Goal: Browse casually

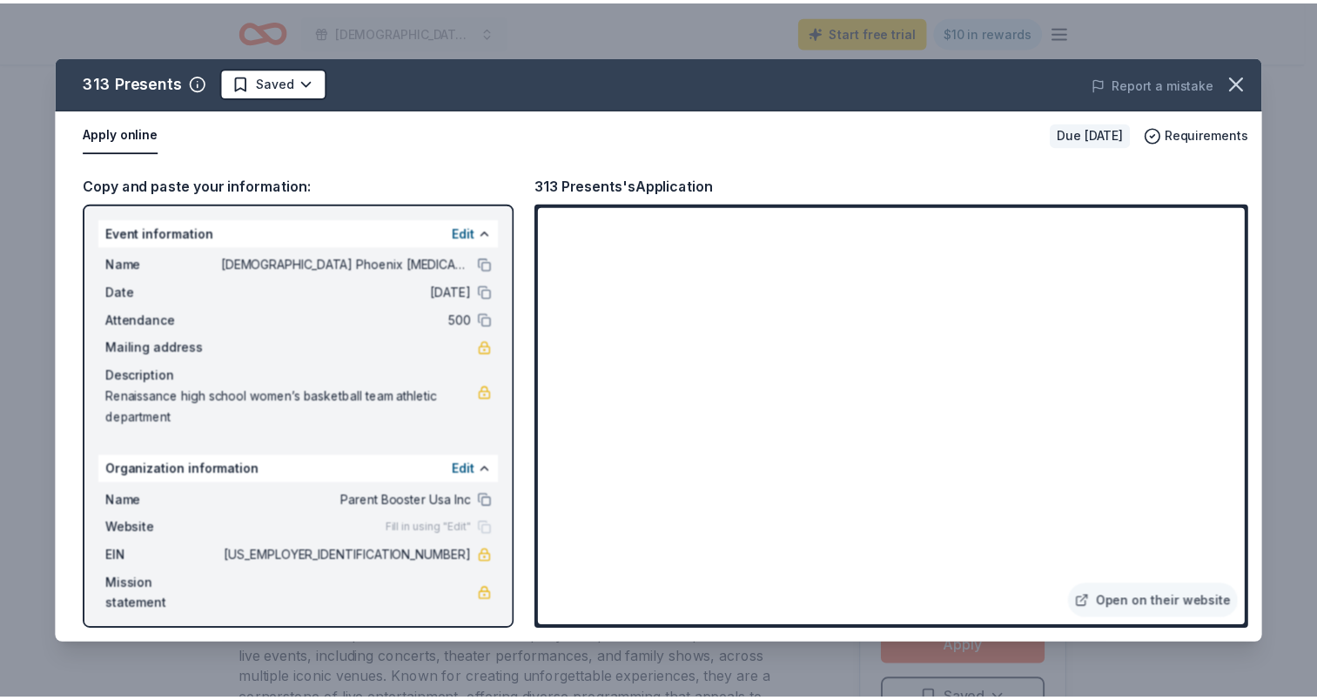
scroll to position [348, 0]
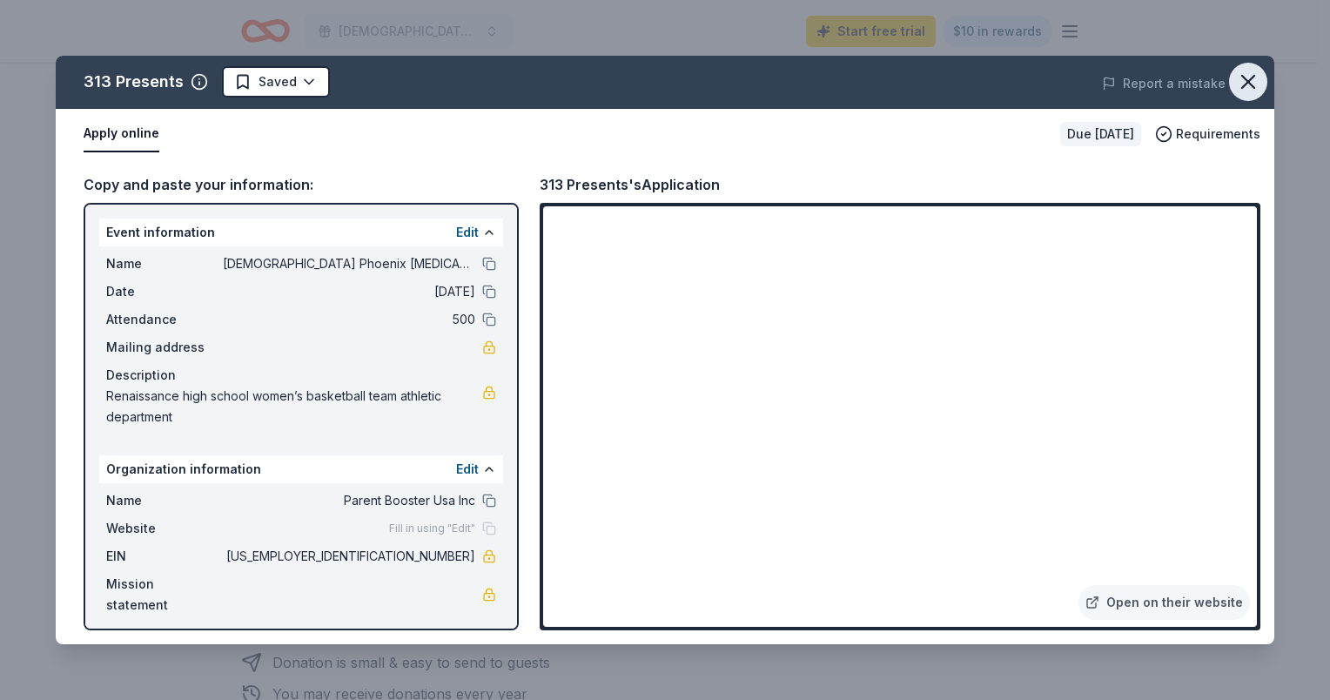
click at [1255, 77] on icon "button" at bounding box center [1248, 82] width 24 height 24
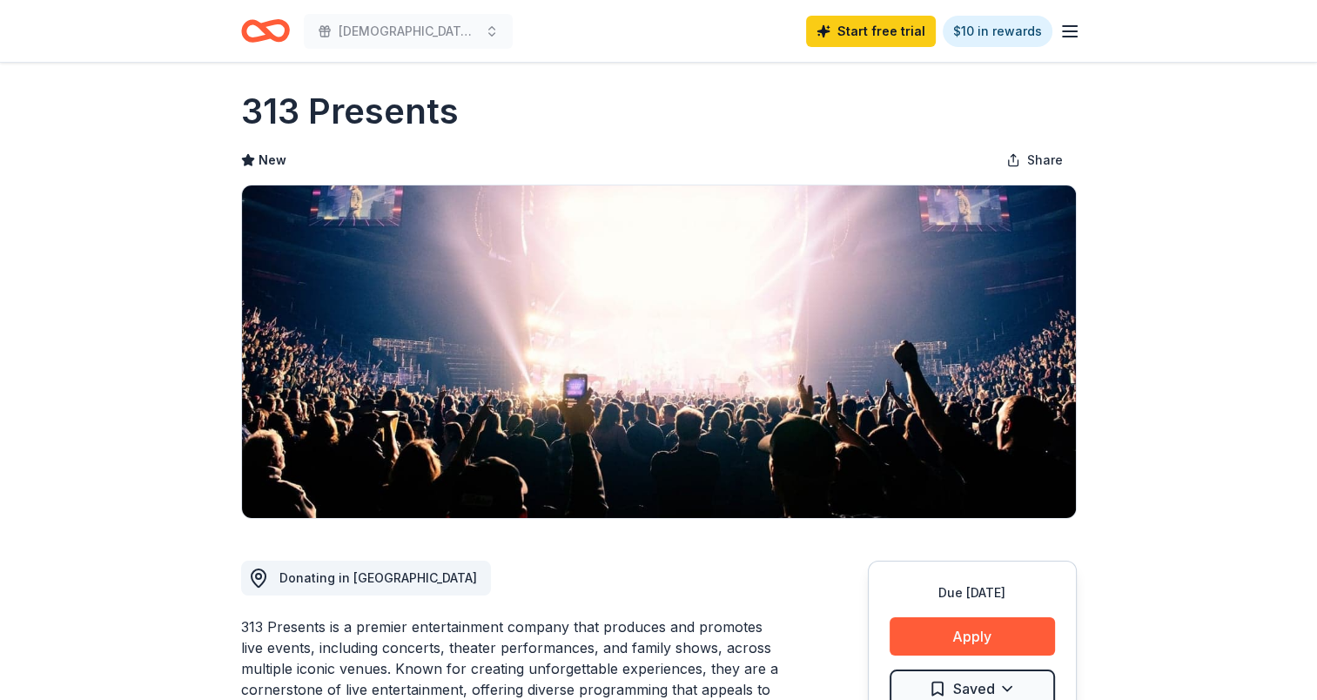
scroll to position [0, 0]
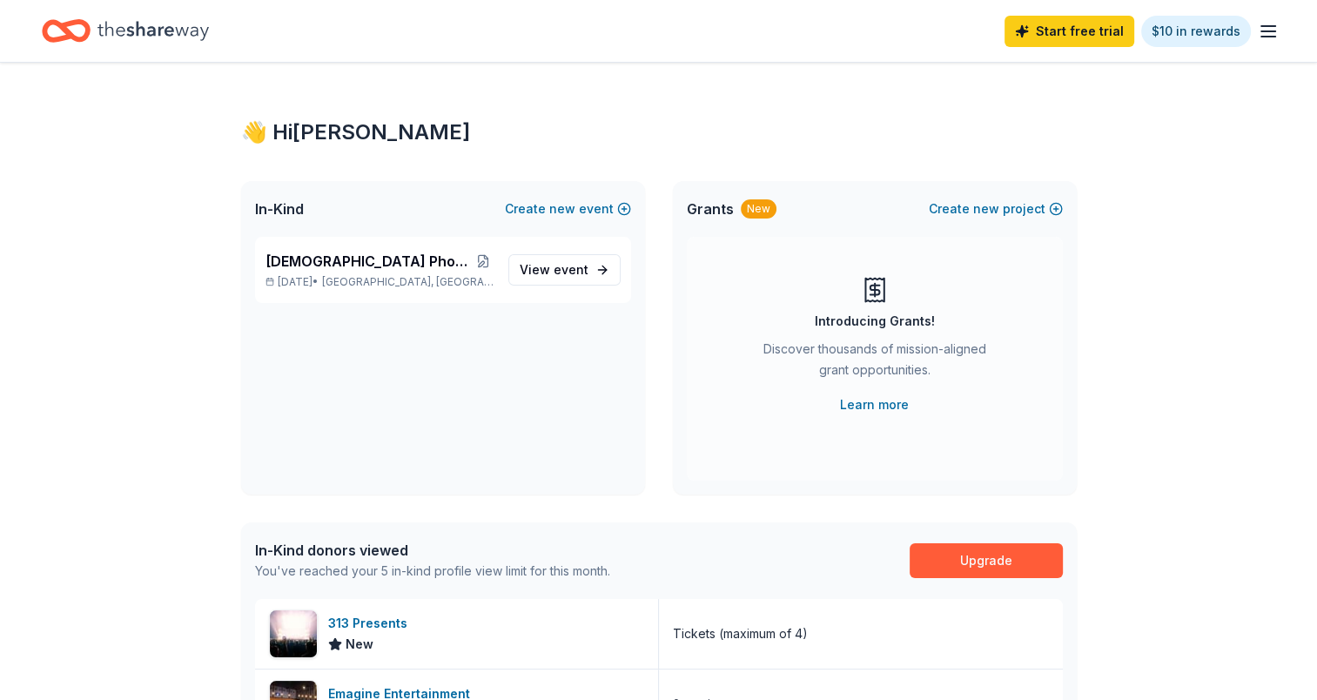
click at [160, 28] on icon "Home" at bounding box center [152, 30] width 111 height 19
